Goal: Transaction & Acquisition: Book appointment/travel/reservation

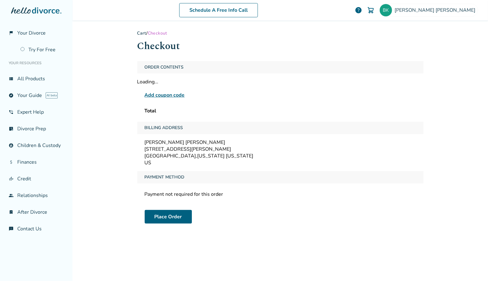
scroll to position [21, 0]
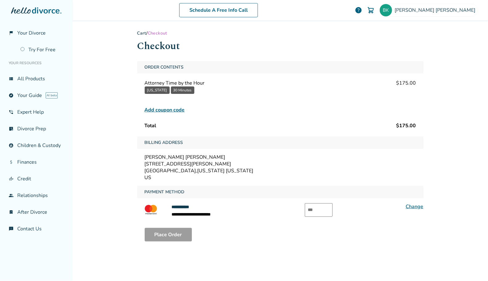
click at [326, 209] on input "text" at bounding box center [319, 210] width 28 height 14
type input "***"
click at [177, 233] on button "Place Order" at bounding box center [168, 235] width 47 height 14
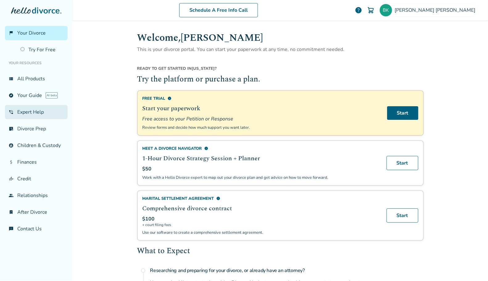
click at [21, 112] on link "phone_in_talk Expert Help" at bounding box center [36, 112] width 63 height 14
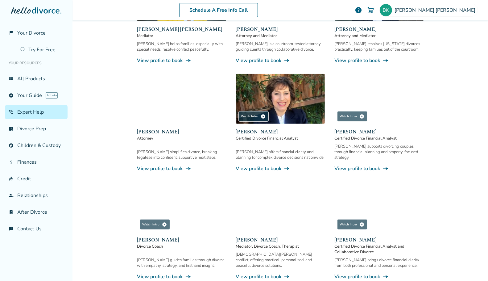
scroll to position [152, 0]
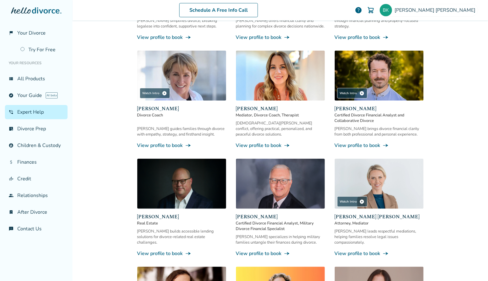
click at [371, 183] on img at bounding box center [379, 184] width 89 height 50
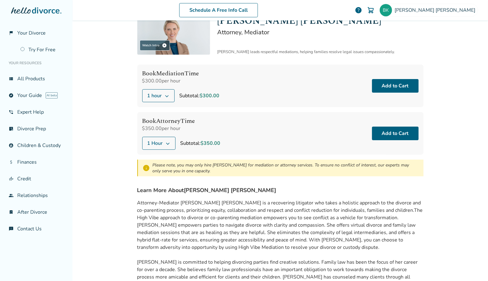
click at [159, 92] on button "1 hour" at bounding box center [158, 95] width 32 height 13
click at [223, 84] on div "Book Mediation Time $300.00 per hour 1 hour Subtotal: $300.00 Add to Cart" at bounding box center [280, 85] width 286 height 43
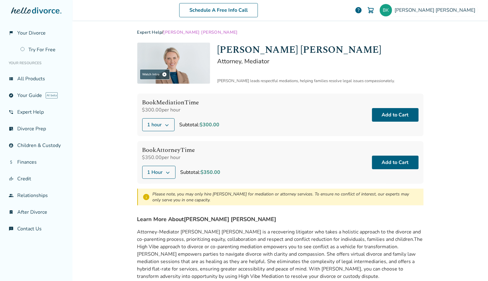
scroll to position [1, 0]
click at [155, 170] on span "1 Hour" at bounding box center [154, 172] width 15 height 7
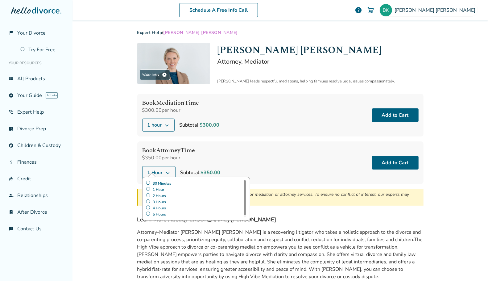
click at [155, 183] on label "30 Minutes" at bounding box center [196, 183] width 101 height 6
click at [379, 161] on button "Add to Cart" at bounding box center [395, 163] width 47 height 14
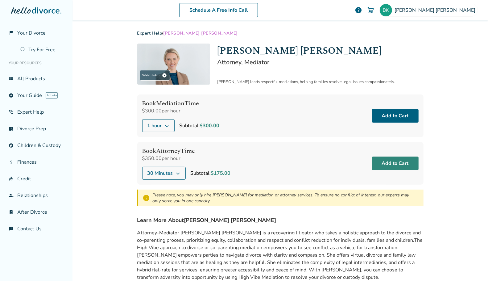
scroll to position [0, 0]
click at [393, 164] on button "Add to Cart" at bounding box center [395, 163] width 47 height 14
click at [398, 161] on button "Add to Cart" at bounding box center [395, 163] width 47 height 14
click at [382, 158] on button "Add to Cart" at bounding box center [395, 163] width 47 height 14
click at [388, 165] on button "Add to Cart" at bounding box center [395, 163] width 47 height 14
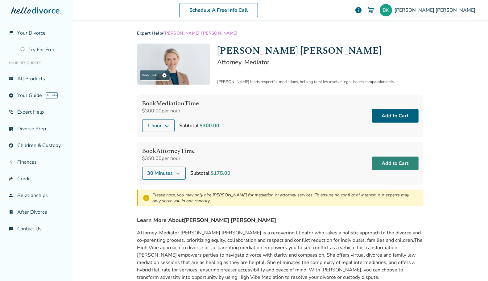
click at [396, 164] on button "Add to Cart" at bounding box center [395, 163] width 47 height 14
click at [161, 172] on button "1 Hour" at bounding box center [158, 173] width 33 height 13
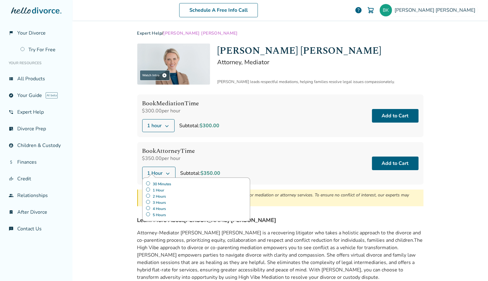
click at [163, 182] on label "30 Minutes" at bounding box center [196, 184] width 101 height 6
click at [397, 162] on button "Add to Cart" at bounding box center [395, 163] width 47 height 14
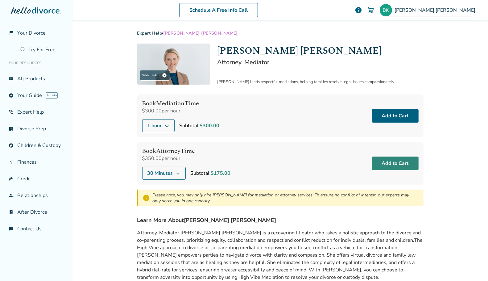
click at [404, 164] on button "Add to Cart" at bounding box center [395, 163] width 47 height 14
click at [421, 36] on div "Expert Help / [PERSON_NAME] [PERSON_NAME] Watch Intro play_circle [PERSON_NAME]…" at bounding box center [280, 205] width 296 height 370
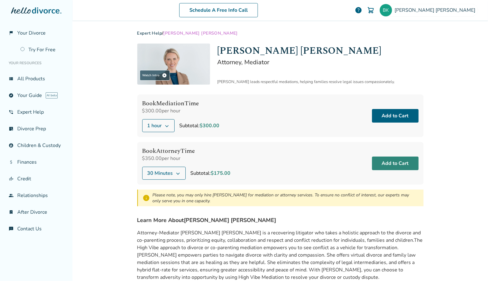
click at [392, 163] on button "Add to Cart" at bounding box center [395, 163] width 47 height 14
click at [328, 139] on div "Book Mediation Time $300.00 per hour 1 hour Subtotal: $300.00 Add to Cart Book …" at bounding box center [280, 150] width 286 height 112
